Goal: Information Seeking & Learning: Learn about a topic

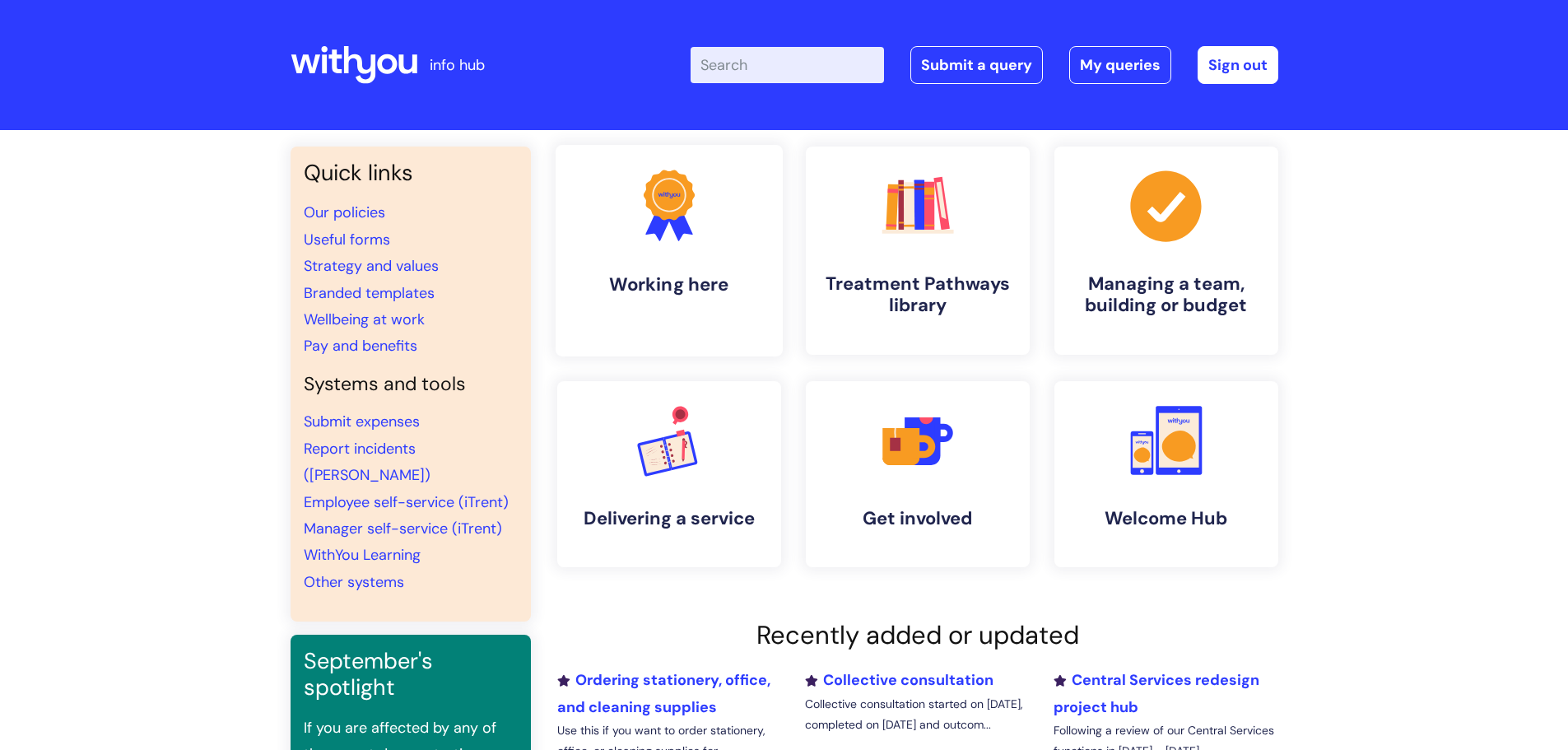
click at [703, 246] on icon ".cls-1{fill:#f89b22;}.cls-1,.cls-2,.cls-3{stroke-width:0px;}.cls-2{fill:#2d3cff…" at bounding box center [668, 206] width 82 height 82
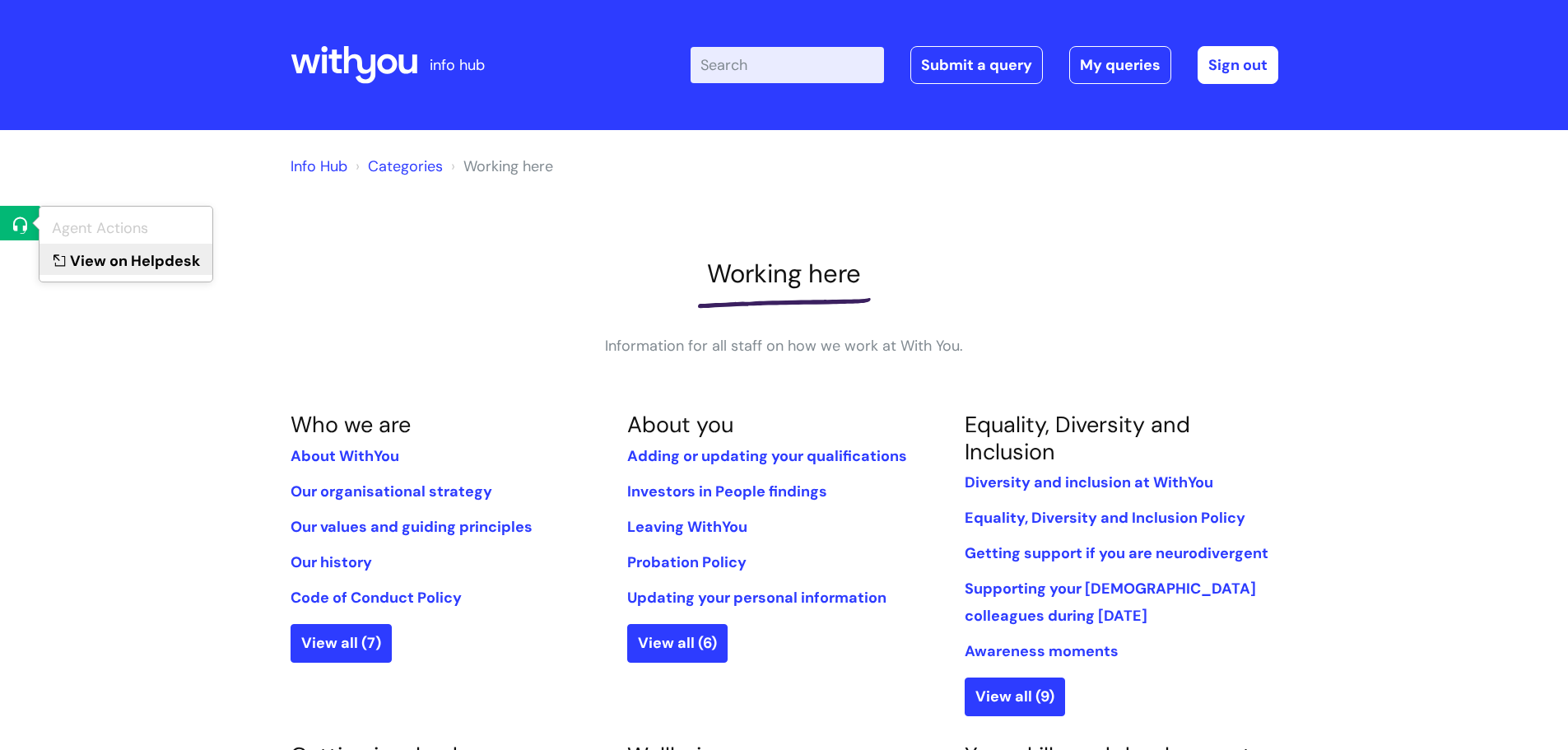
click at [83, 248] on link "View on Helpdesk" at bounding box center [126, 259] width 173 height 31
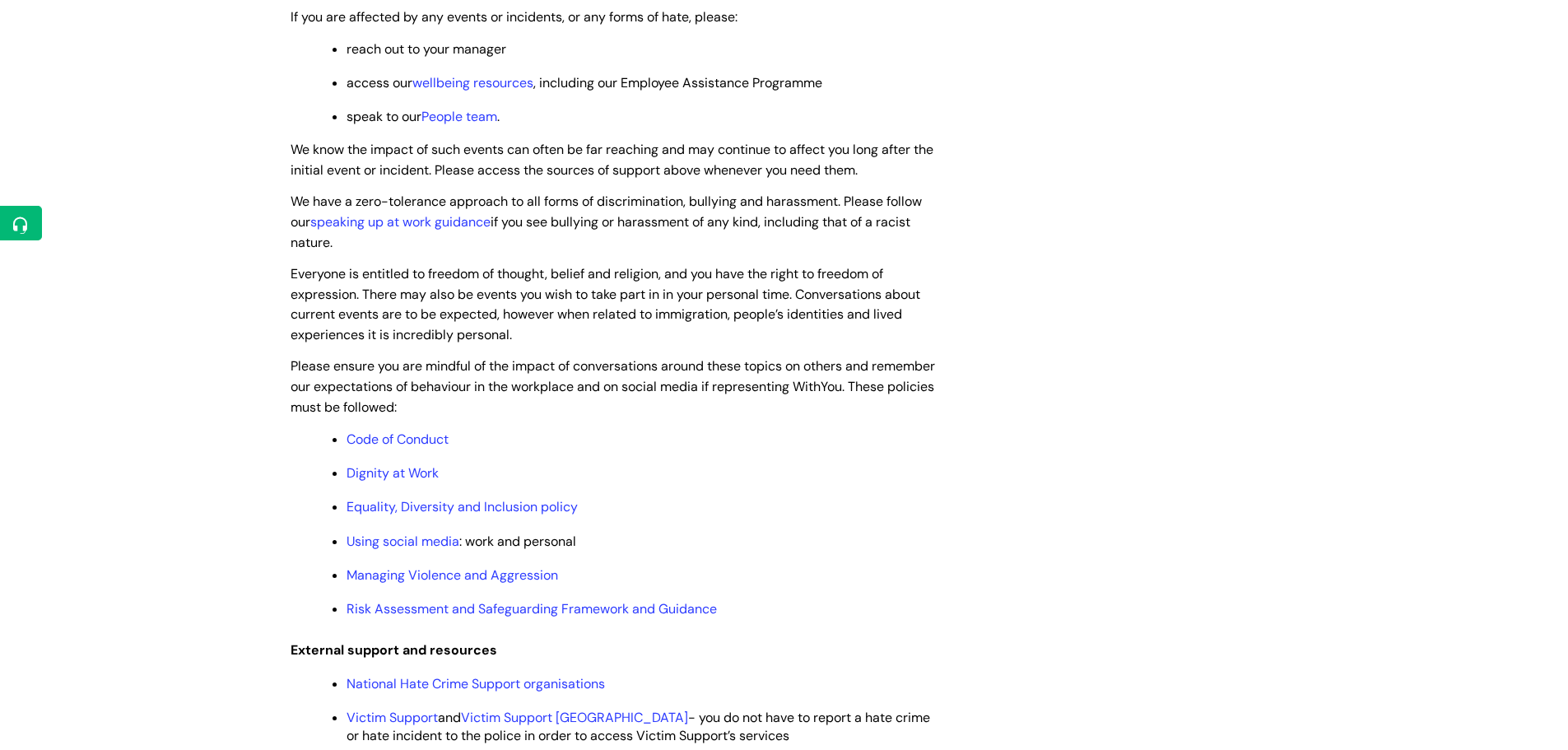
scroll to position [1564, 0]
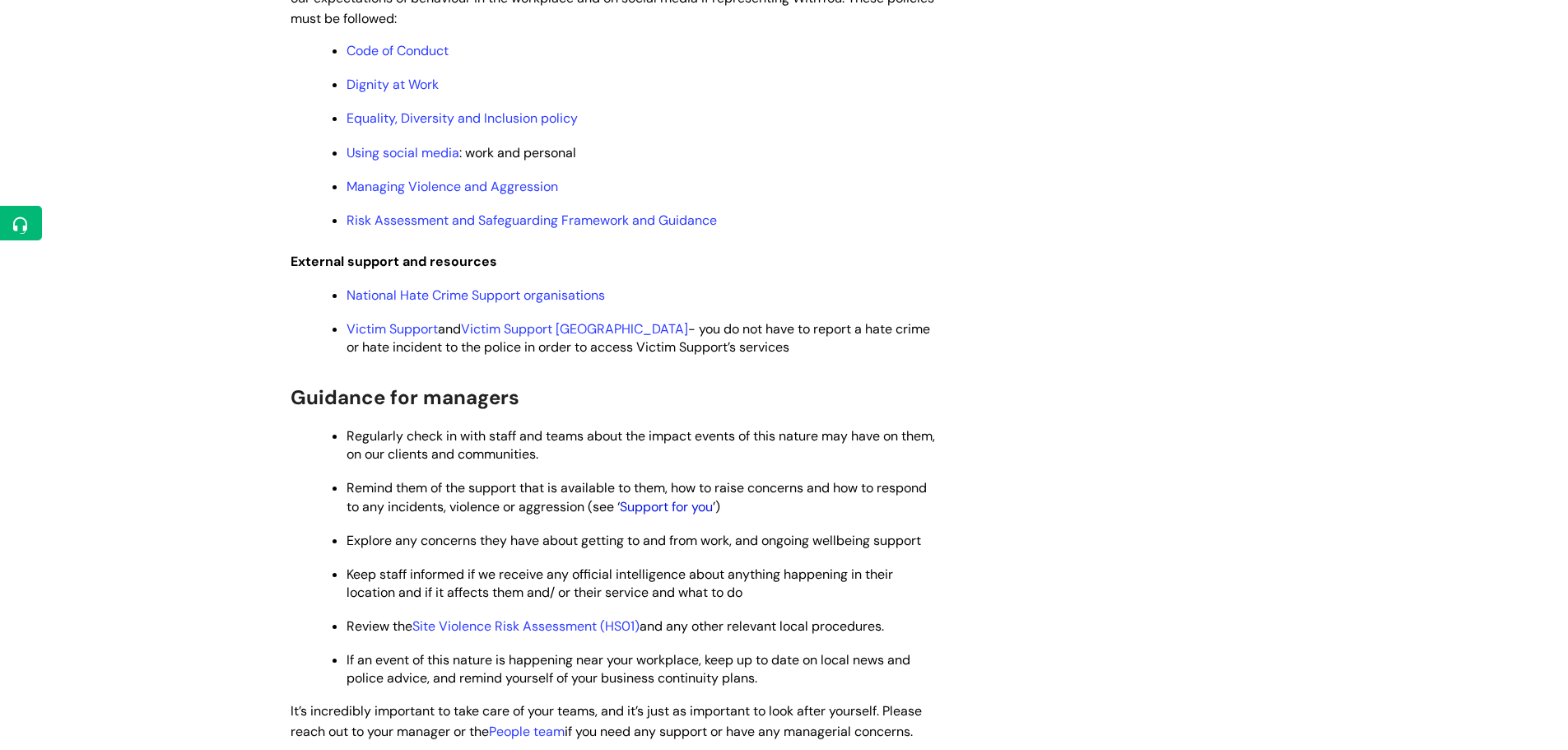
click at [665, 504] on link "Support for you" at bounding box center [666, 507] width 93 height 18
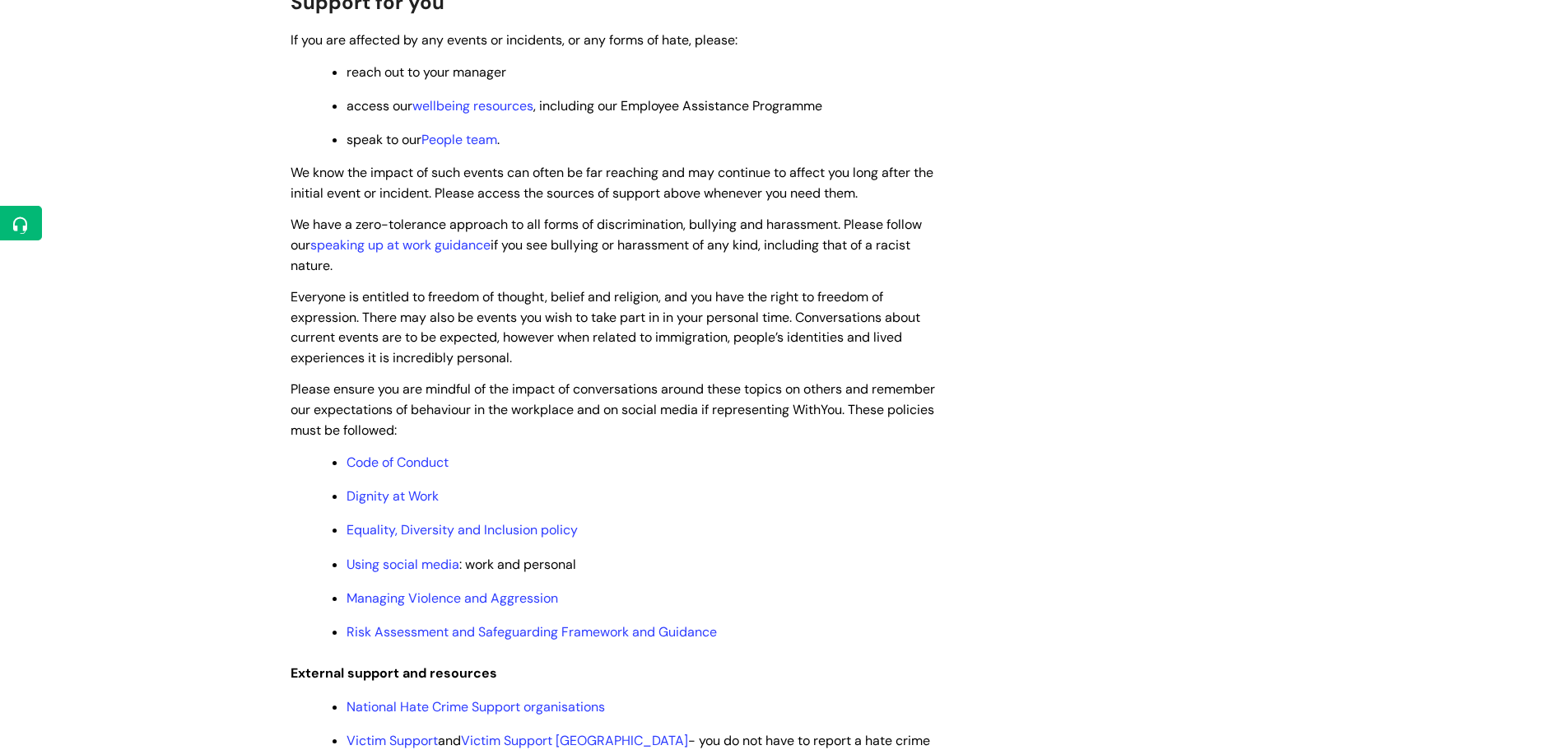
scroll to position [1729, 0]
